Goal: Information Seeking & Learning: Learn about a topic

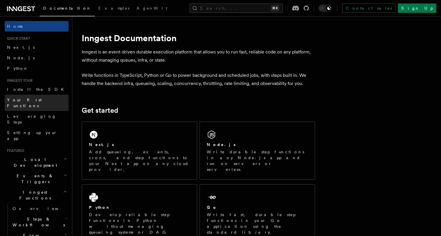
click at [34, 101] on span "Your first Functions" at bounding box center [24, 102] width 35 height 11
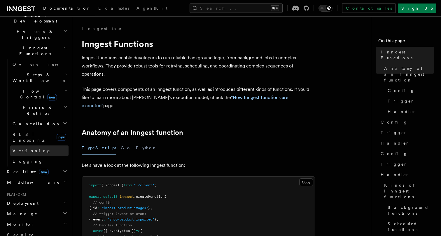
scroll to position [147, 0]
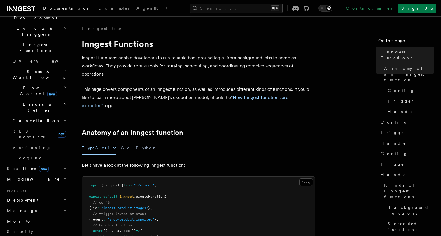
click at [24, 197] on span "Deployment" at bounding box center [22, 200] width 34 height 6
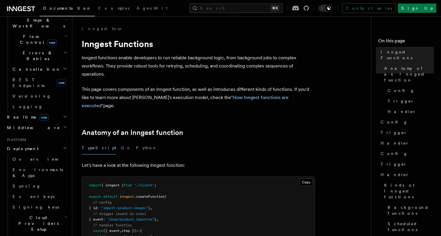
scroll to position [200, 0]
click at [24, 214] on span "Cloud Providers Setup" at bounding box center [37, 223] width 54 height 18
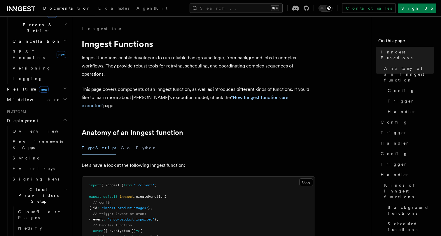
scroll to position [231, 0]
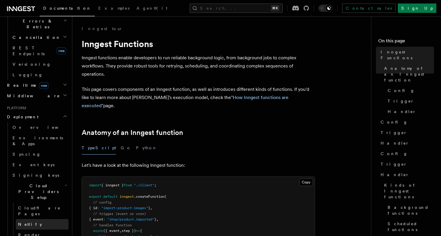
click at [32, 219] on link "Netlify" at bounding box center [42, 224] width 53 height 11
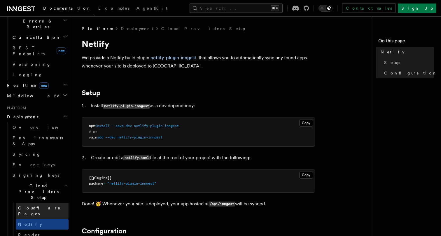
click at [32, 205] on span "Cloudflare Pages" at bounding box center [39, 210] width 43 height 11
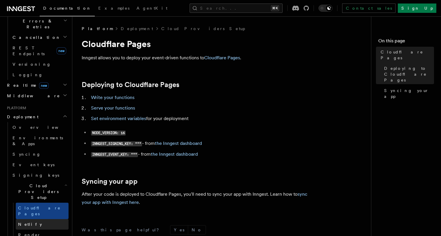
click at [30, 221] on span "Netlify" at bounding box center [30, 224] width 24 height 6
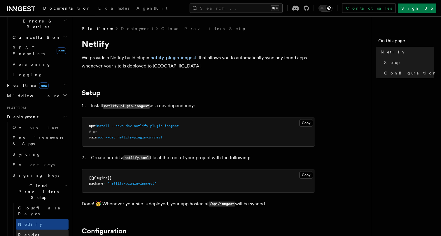
click at [31, 229] on link "Render" at bounding box center [42, 234] width 53 height 11
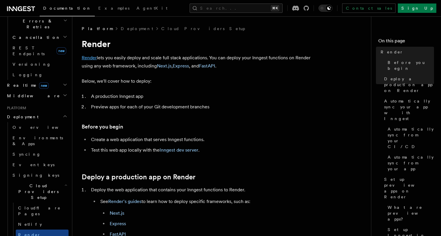
click at [88, 60] on link "Render" at bounding box center [89, 58] width 15 height 6
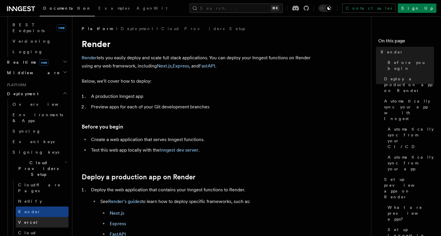
scroll to position [254, 0]
click at [29, 159] on span "Cloud Providers Setup" at bounding box center [37, 168] width 54 height 18
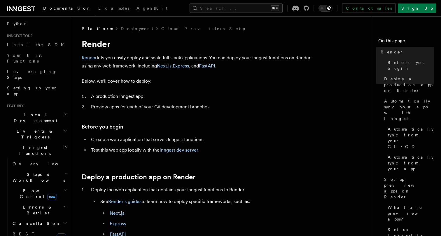
scroll to position [0, 0]
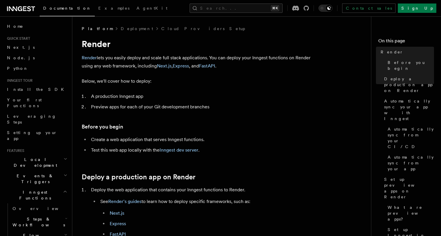
click at [17, 9] on icon at bounding box center [13, 8] width 8 height 5
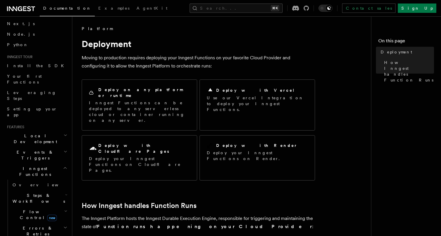
scroll to position [27, 0]
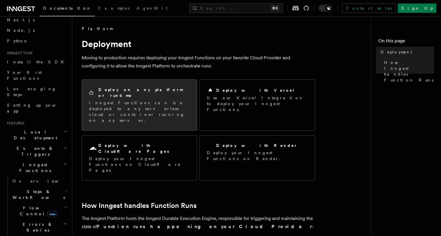
click at [123, 90] on h2 "Deploy on any platform or runtime" at bounding box center [144, 93] width 92 height 12
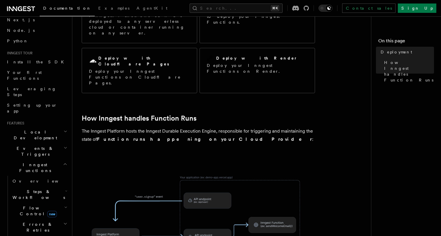
scroll to position [88, 0]
click at [18, 8] on icon at bounding box center [21, 8] width 28 height 7
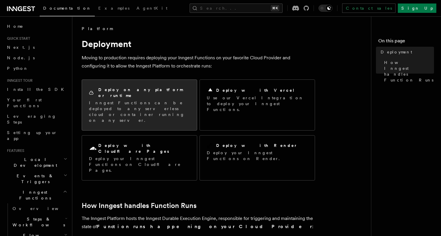
click at [161, 103] on p "Inngest Functions can be deployed to any serverless cloud or container running …" at bounding box center [139, 111] width 101 height 23
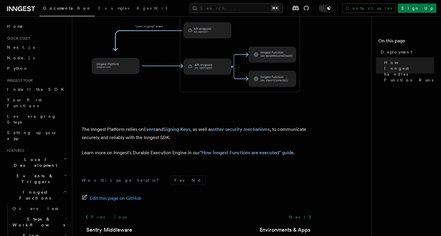
scroll to position [262, 0]
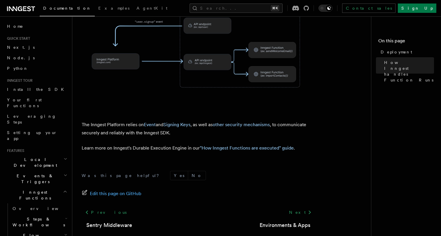
click at [288, 159] on div "Was this page helpful? Yes No Edit this page on GitHub Previous Sentry Middlewa…" at bounding box center [198, 213] width 233 height 109
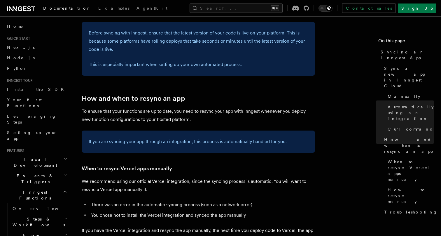
scroll to position [957, 0]
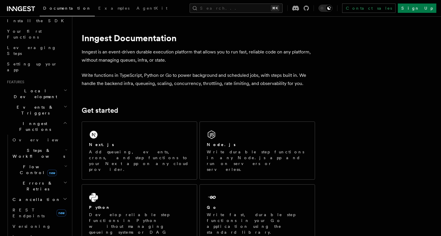
scroll to position [70, 0]
click at [25, 146] on span "Steps & Workflows" at bounding box center [37, 152] width 55 height 12
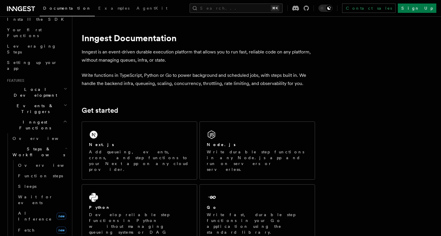
click at [24, 144] on h2 "Steps & Workflows" at bounding box center [39, 152] width 58 height 16
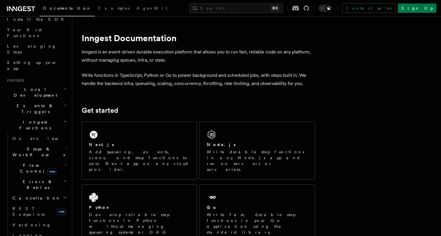
click at [27, 162] on span "Flow Control new" at bounding box center [37, 168] width 54 height 12
click at [24, 179] on span "Overview" at bounding box center [48, 181] width 60 height 5
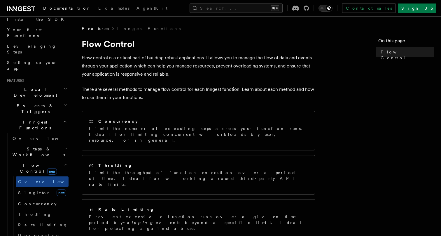
click at [26, 162] on span "Flow Control new" at bounding box center [37, 168] width 54 height 12
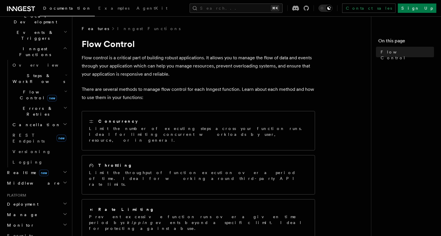
scroll to position [144, 0]
click at [30, 198] on h2 "Deployment" at bounding box center [37, 203] width 64 height 11
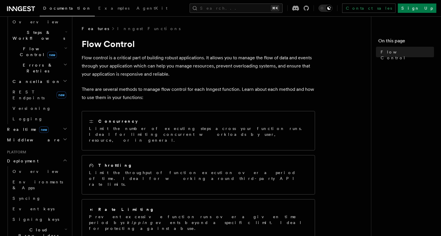
scroll to position [193, 0]
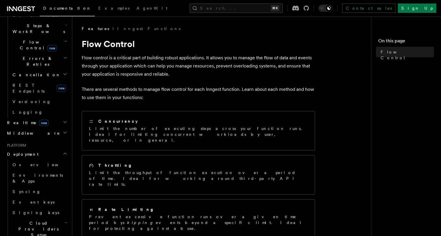
click at [24, 220] on span "Cloud Providers Setup" at bounding box center [37, 229] width 54 height 18
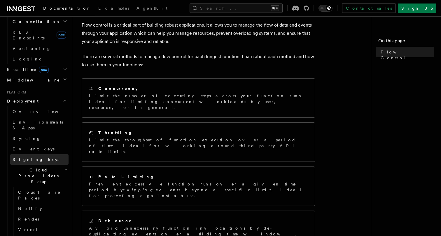
scroll to position [251, 0]
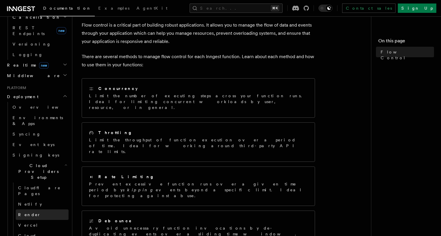
click at [23, 212] on span "Render" at bounding box center [29, 214] width 23 height 5
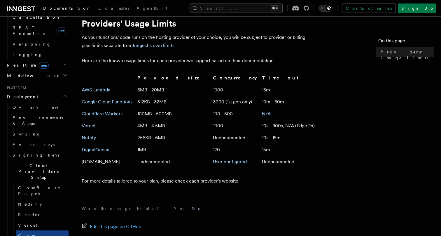
scroll to position [22, 0]
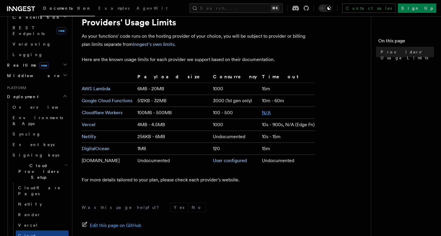
click at [262, 112] on link "N/A" at bounding box center [266, 113] width 9 height 6
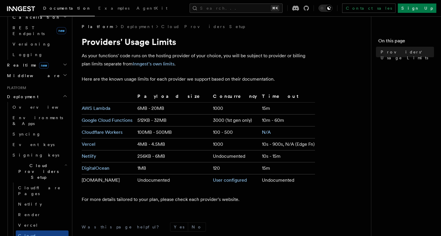
scroll to position [0, 0]
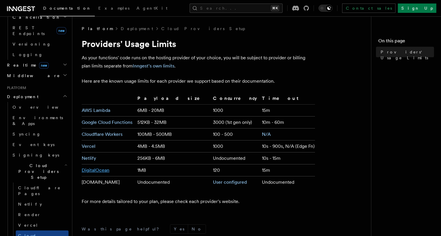
click at [106, 170] on link "DigitalOcean" at bounding box center [96, 170] width 28 height 6
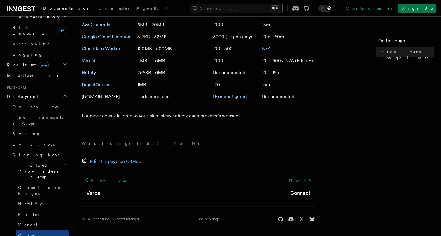
scroll to position [254, 0]
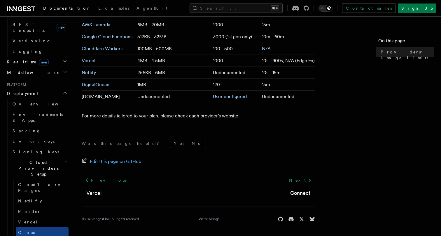
click at [38, 159] on span "Cloud Providers Setup" at bounding box center [37, 168] width 54 height 18
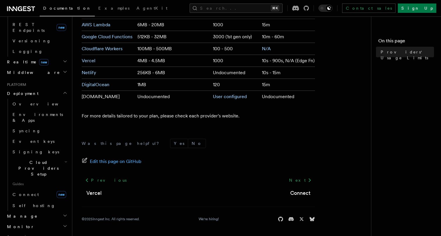
click at [38, 159] on span "Cloud Providers Setup" at bounding box center [37, 168] width 54 height 18
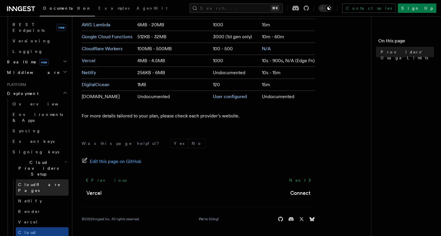
click at [36, 182] on span "Cloudflare Pages" at bounding box center [39, 187] width 43 height 11
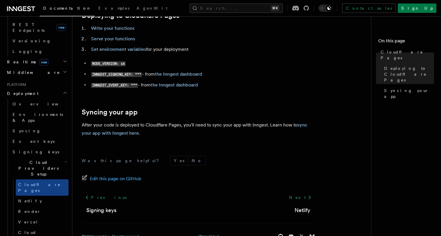
scroll to position [76, 0]
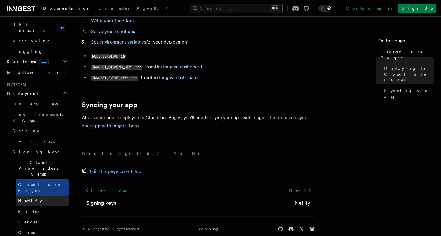
click at [26, 198] on span "Netlify" at bounding box center [30, 200] width 24 height 5
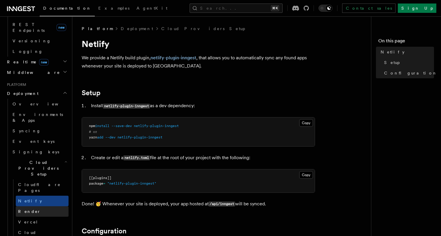
click at [32, 206] on link "Render" at bounding box center [42, 211] width 53 height 11
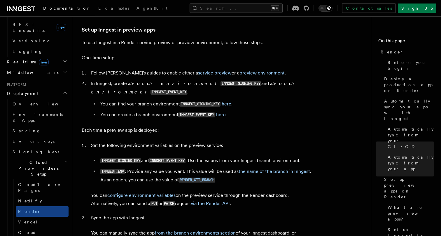
scroll to position [1055, 0]
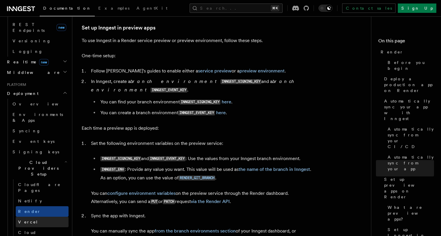
click at [28, 219] on span "Vercel" at bounding box center [28, 221] width 20 height 5
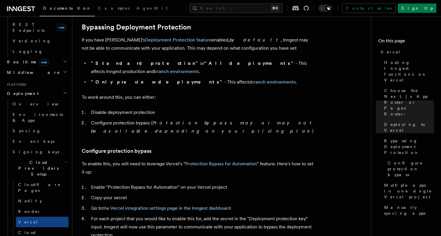
scroll to position [436, 0]
click at [33, 230] on span "Cloud Provider Usage Limits" at bounding box center [42, 238] width 48 height 16
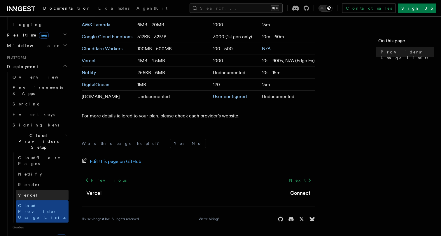
scroll to position [282, 0]
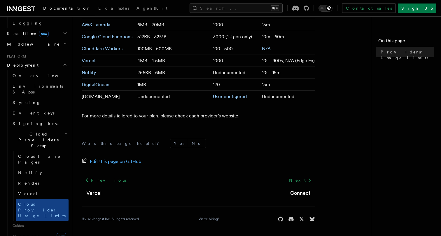
click at [18, 221] on span "Guides" at bounding box center [39, 225] width 58 height 9
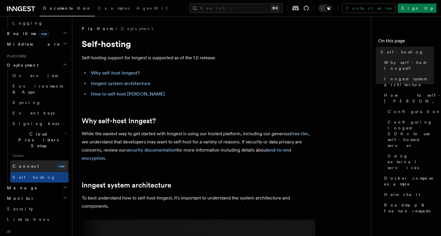
click at [26, 164] on span "Connect" at bounding box center [26, 166] width 26 height 5
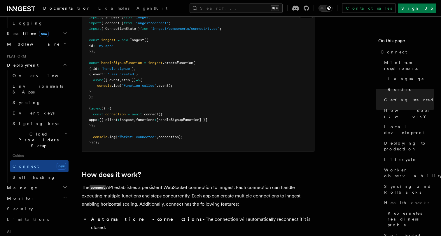
scroll to position [495, 0]
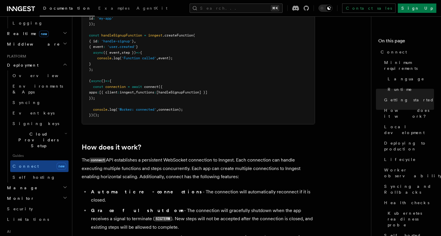
click at [36, 131] on span "Cloud Providers Setup" at bounding box center [37, 140] width 54 height 18
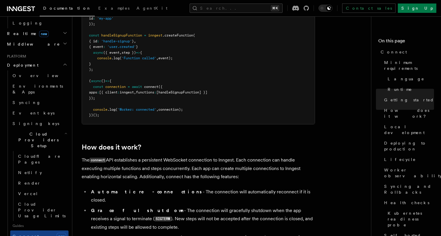
click at [37, 131] on span "Cloud Providers Setup" at bounding box center [37, 140] width 54 height 18
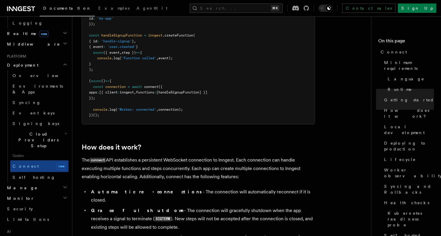
click at [37, 131] on span "Cloud Providers Setup" at bounding box center [37, 140] width 54 height 18
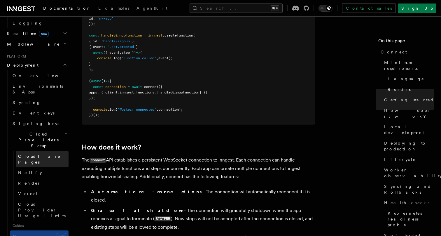
click at [36, 154] on span "Cloudflare Pages" at bounding box center [39, 159] width 43 height 11
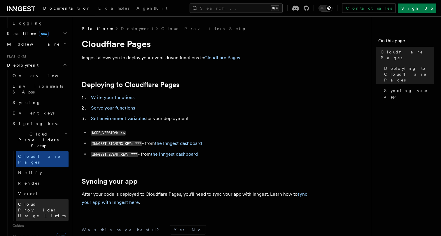
click at [39, 201] on span "Cloud Provider Usage Limits" at bounding box center [43, 210] width 50 height 18
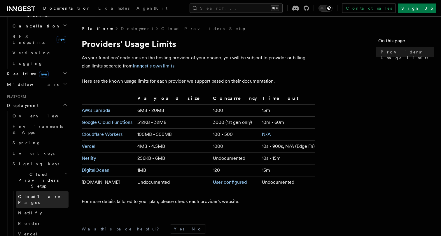
scroll to position [242, 0]
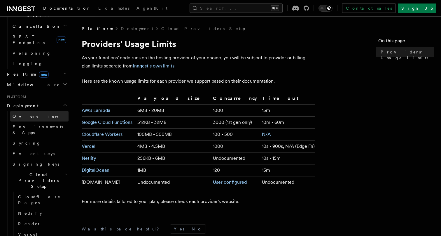
click at [17, 114] on span "Overview" at bounding box center [43, 116] width 60 height 5
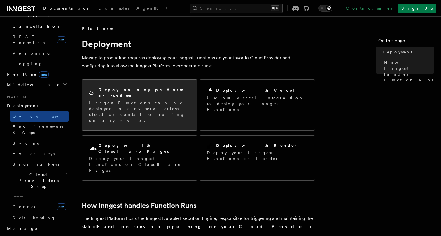
click at [124, 100] on p "Inngest Functions can be deployed to any serverless cloud or container running …" at bounding box center [139, 111] width 101 height 23
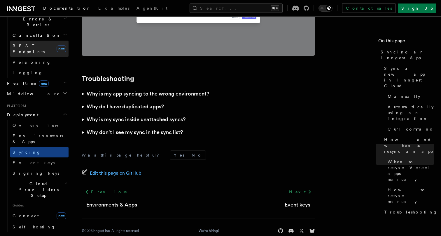
scroll to position [236, 0]
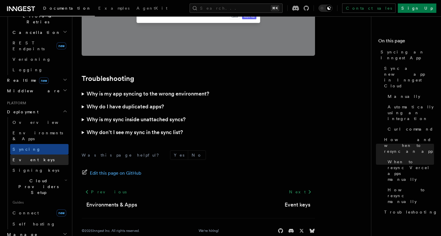
click at [25, 157] on span "Event keys" at bounding box center [34, 159] width 42 height 5
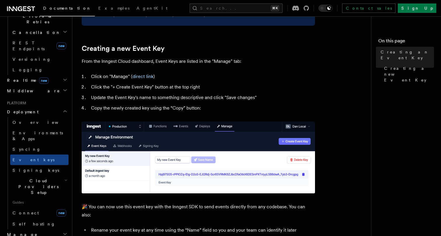
scroll to position [257, 0]
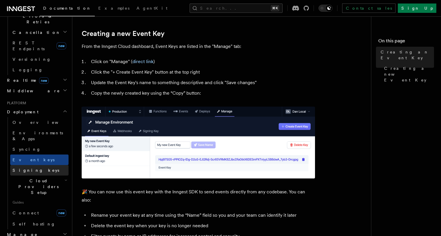
click at [29, 168] on span "Signing keys" at bounding box center [36, 170] width 47 height 5
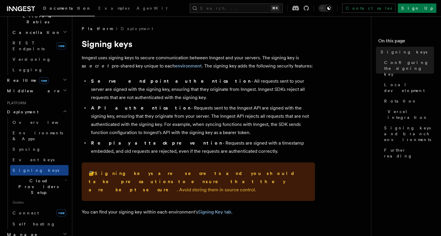
click at [33, 178] on span "Cloud Providers Setup" at bounding box center [37, 187] width 54 height 18
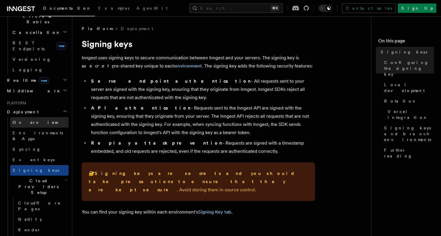
click at [26, 120] on span "Overview" at bounding box center [43, 122] width 60 height 5
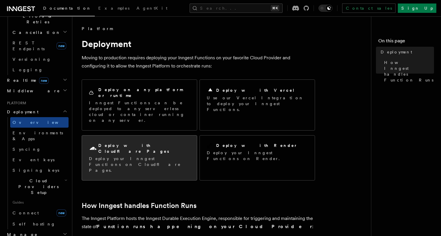
click at [145, 156] on p "Deploy your Inngest Functions on Cloudflare Pages." at bounding box center [139, 165] width 101 height 18
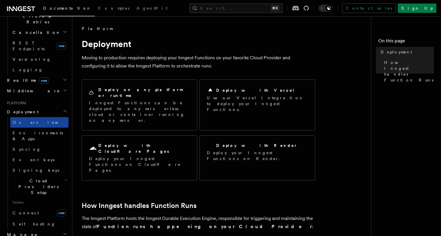
click at [32, 117] on link "Overview" at bounding box center [39, 122] width 58 height 11
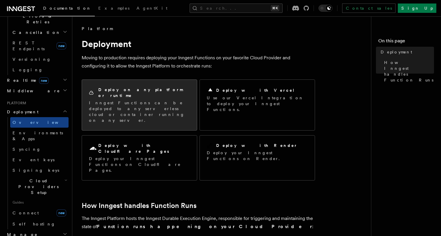
click at [105, 100] on p "Inngest Functions can be deployed to any serverless cloud or container running …" at bounding box center [139, 111] width 101 height 23
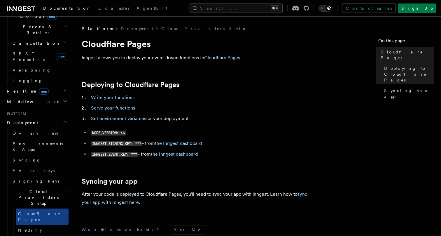
scroll to position [226, 0]
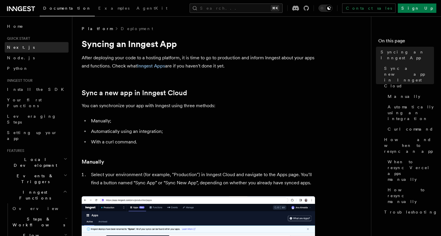
click at [14, 48] on span "Next.js" at bounding box center [21, 47] width 28 height 5
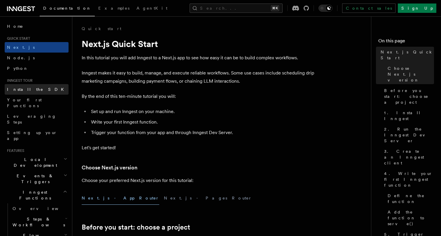
click at [17, 86] on link "Install the SDK" at bounding box center [37, 89] width 64 height 11
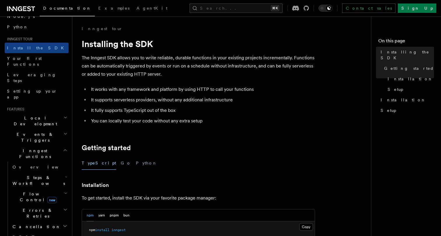
scroll to position [44, 0]
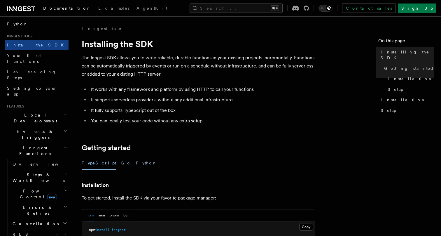
click at [36, 145] on span "Inngest Functions" at bounding box center [34, 151] width 58 height 12
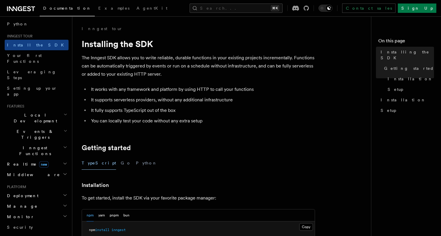
click at [36, 145] on span "Inngest Functions" at bounding box center [34, 151] width 58 height 12
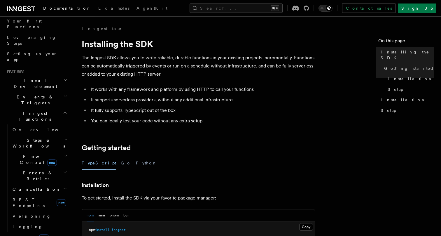
scroll to position [92, 0]
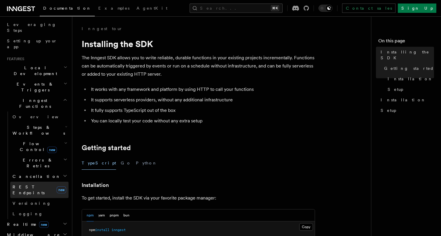
click at [27, 184] on span "REST Endpoints" at bounding box center [29, 189] width 32 height 11
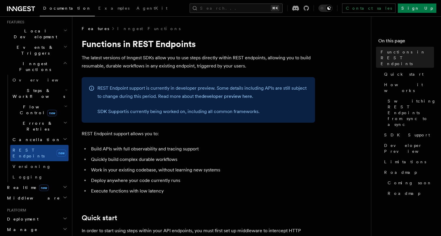
scroll to position [130, 0]
click at [27, 194] on span "Middleware" at bounding box center [32, 197] width 55 height 6
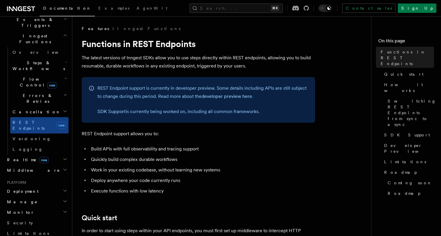
scroll to position [158, 0]
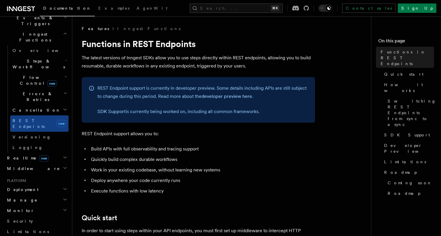
click at [28, 187] on span "Deployment" at bounding box center [22, 190] width 34 height 6
click at [27, 198] on span "Overview" at bounding box center [43, 200] width 60 height 5
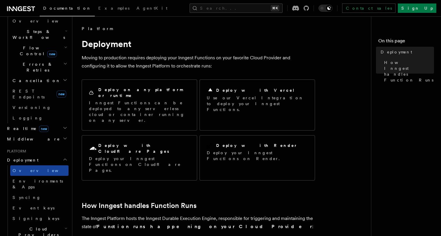
scroll to position [190, 0]
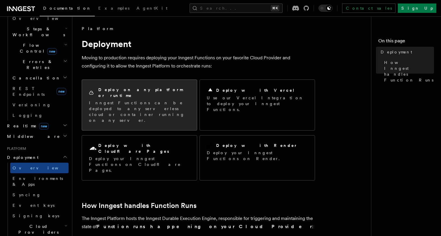
click at [117, 105] on p "Inngest Functions can be deployed to any serverless cloud or container running …" at bounding box center [139, 111] width 101 height 23
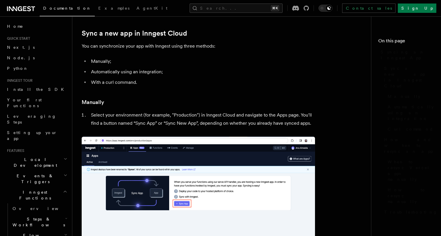
scroll to position [61, 0]
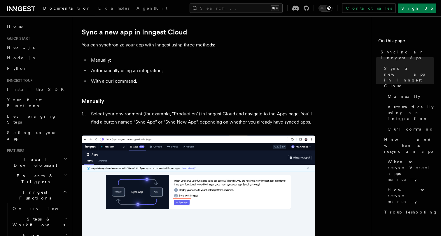
click at [301, 62] on li "Manually;" at bounding box center [202, 60] width 226 height 8
click at [309, 9] on icon at bounding box center [306, 8] width 5 height 5
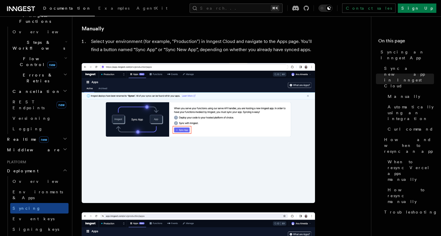
scroll to position [184, 0]
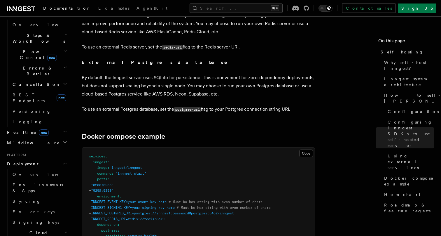
scroll to position [1453, 0]
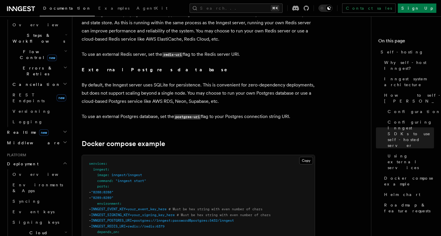
click at [98, 8] on span "Examples" at bounding box center [113, 8] width 31 height 5
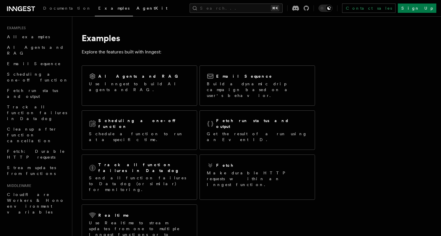
click at [133, 12] on link "AgentKit" at bounding box center [152, 9] width 38 height 14
click at [14, 9] on icon at bounding box center [21, 8] width 28 height 7
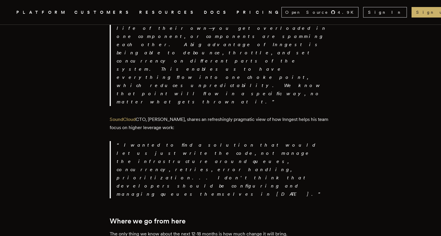
scroll to position [1035, 0]
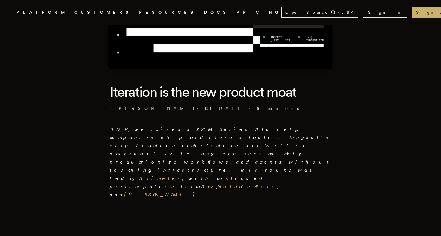
scroll to position [100, 0]
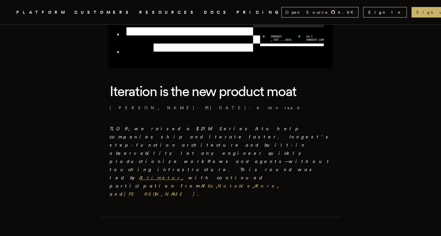
click at [182, 175] on link "Altimeter" at bounding box center [160, 178] width 43 height 6
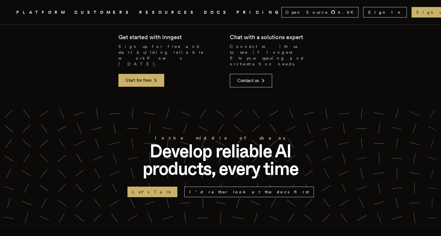
scroll to position [1379, 0]
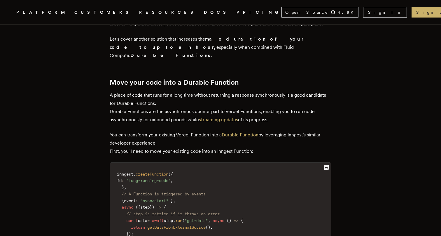
scroll to position [773, 0]
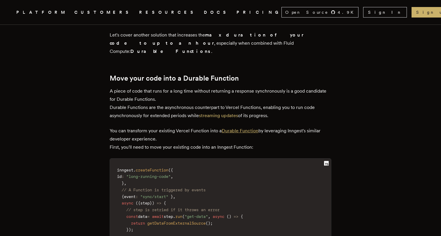
click at [243, 128] on link "Durable Function" at bounding box center [240, 131] width 37 height 6
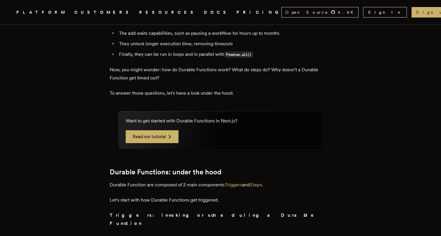
scroll to position [2788, 0]
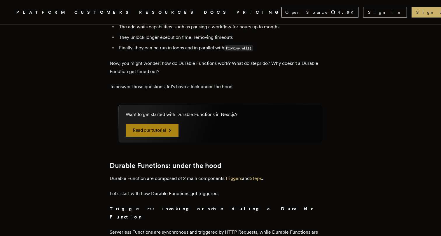
click at [147, 124] on link "Read our tutorial" at bounding box center [152, 130] width 53 height 13
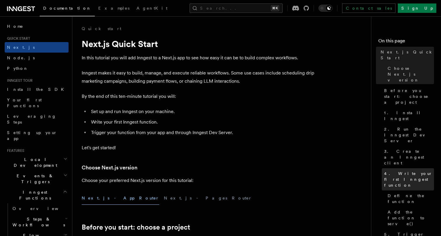
click at [401, 170] on span "4. Write your first Inngest function" at bounding box center [409, 179] width 50 height 18
click at [168, 79] on p "Inngest makes it easy to build, manage, and execute reliable workflows. Some us…" at bounding box center [198, 77] width 233 height 16
click at [148, 98] on p "By the end of this ten-minute tutorial you will:" at bounding box center [198, 96] width 233 height 8
click at [149, 97] on p "By the end of this ten-minute tutorial you will:" at bounding box center [198, 96] width 233 height 8
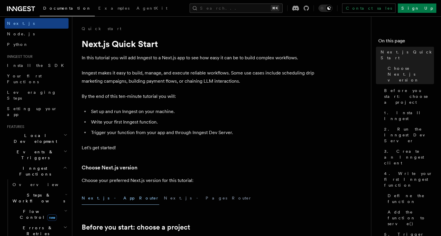
scroll to position [29, 0]
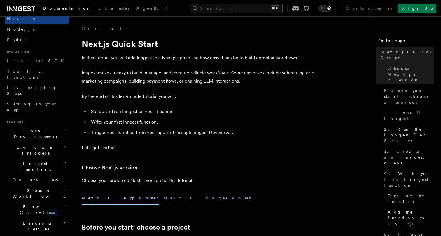
click at [39, 187] on span "Steps & Workflows" at bounding box center [37, 193] width 55 height 12
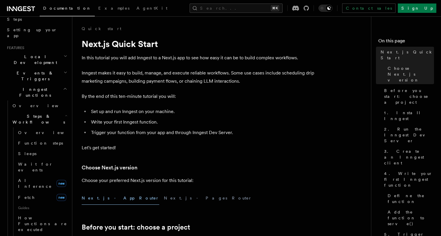
scroll to position [99, 0]
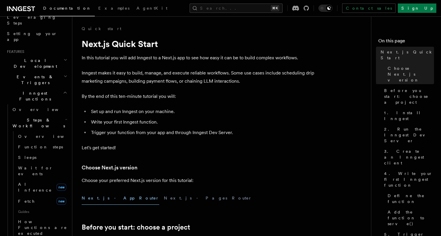
click at [28, 117] on span "Steps & Workflows" at bounding box center [37, 123] width 55 height 12
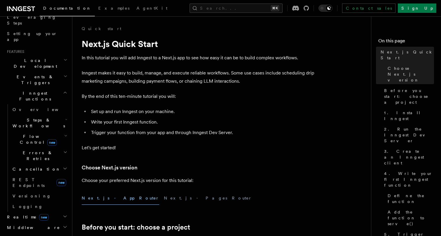
click at [21, 90] on span "Inngest Functions" at bounding box center [34, 96] width 58 height 12
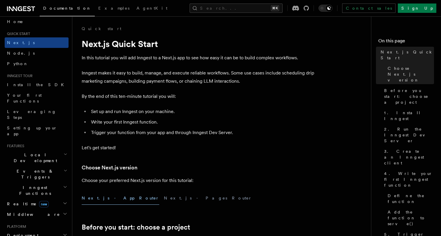
scroll to position [0, 0]
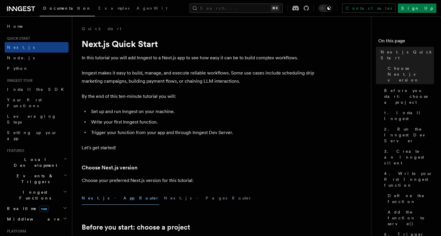
click at [15, 6] on icon at bounding box center [21, 8] width 28 height 7
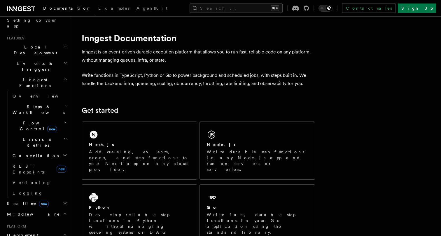
scroll to position [115, 0]
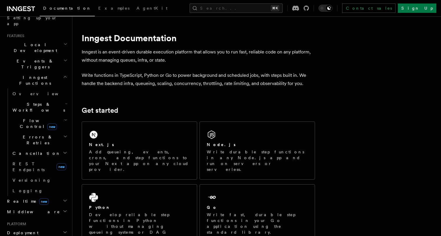
click at [35, 101] on span "Steps & Workflows" at bounding box center [37, 107] width 55 height 12
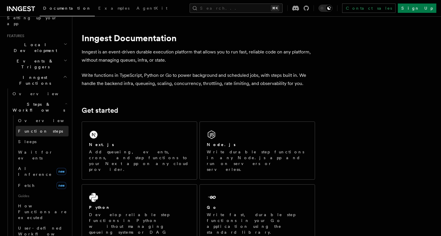
click at [33, 129] on span "Function steps" at bounding box center [40, 131] width 45 height 5
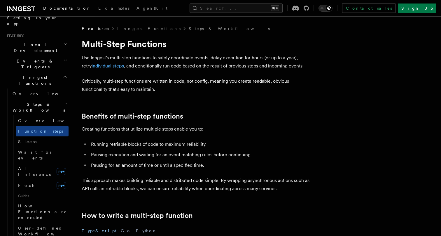
click at [103, 67] on link "individual steps" at bounding box center [108, 66] width 32 height 6
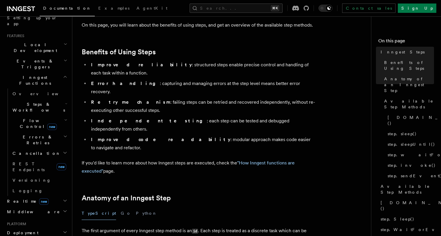
scroll to position [80, 0]
click at [392, 114] on span "[DOMAIN_NAME]()" at bounding box center [431, 120] width 86 height 12
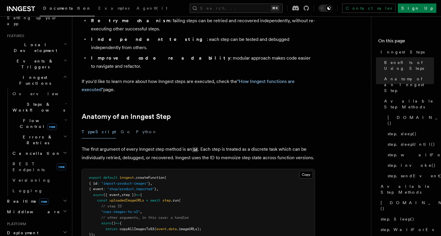
scroll to position [161, 0]
click at [138, 226] on span "copyAllImagesToS3" at bounding box center [137, 228] width 35 height 4
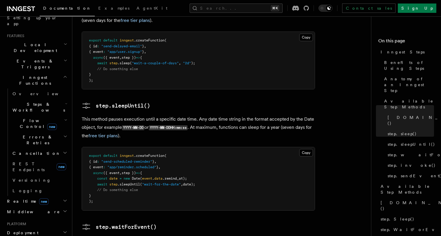
scroll to position [733, 0]
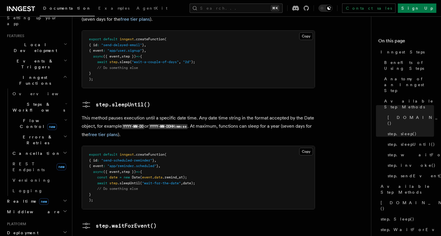
click at [158, 152] on span ".createFunction" at bounding box center [149, 154] width 31 height 4
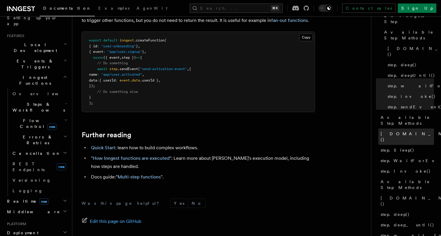
scroll to position [72, 0]
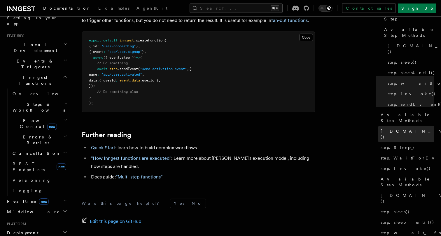
click at [393, 128] on span "[DOMAIN_NAME]()" at bounding box center [424, 134] width 86 height 12
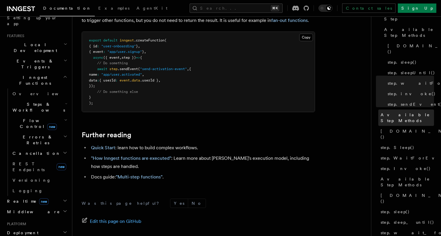
click at [398, 112] on span "Available Step Methods" at bounding box center [407, 118] width 53 height 12
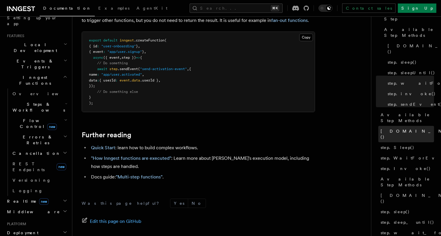
click at [394, 128] on span "[DOMAIN_NAME]()" at bounding box center [424, 134] width 86 height 12
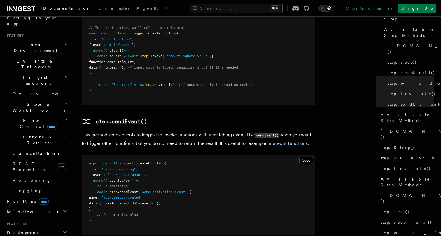
scroll to position [1041, 0]
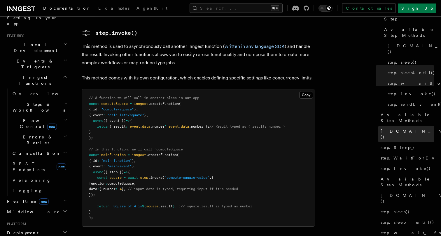
click at [386, 128] on span "[DOMAIN_NAME]()" at bounding box center [424, 134] width 86 height 12
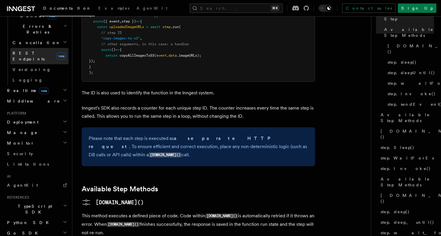
scroll to position [230, 0]
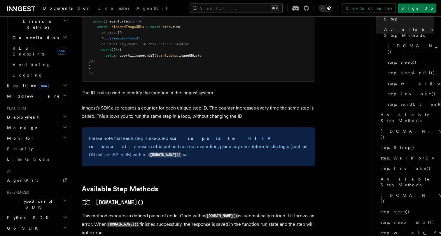
click at [29, 198] on span "TypeScript SDK" at bounding box center [34, 204] width 58 height 12
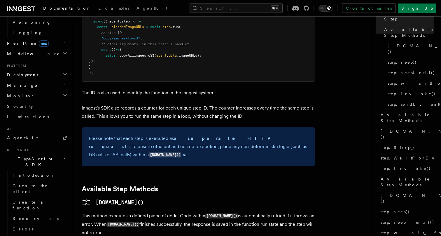
scroll to position [283, 0]
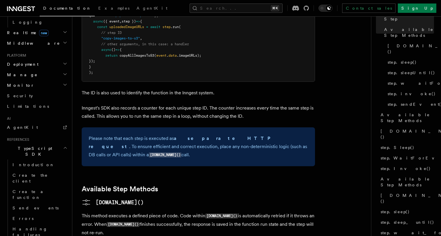
click at [29, 145] on span "TypeScript SDK" at bounding box center [34, 151] width 58 height 12
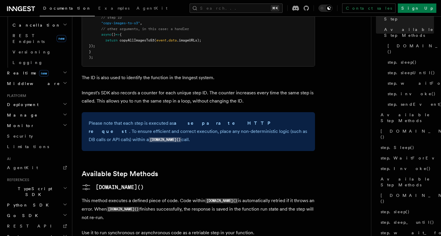
scroll to position [352, 0]
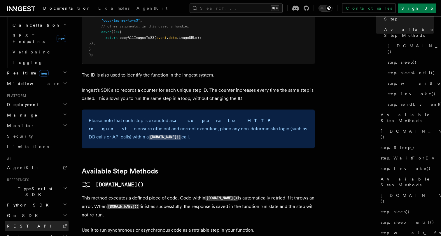
click at [23, 224] on span "REST API" at bounding box center [32, 226] width 50 height 5
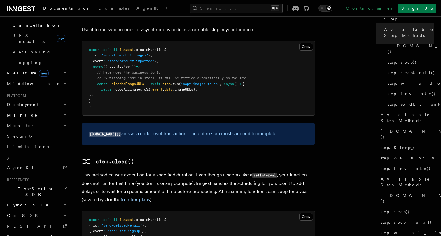
scroll to position [560, 0]
